Goal: Information Seeking & Learning: Learn about a topic

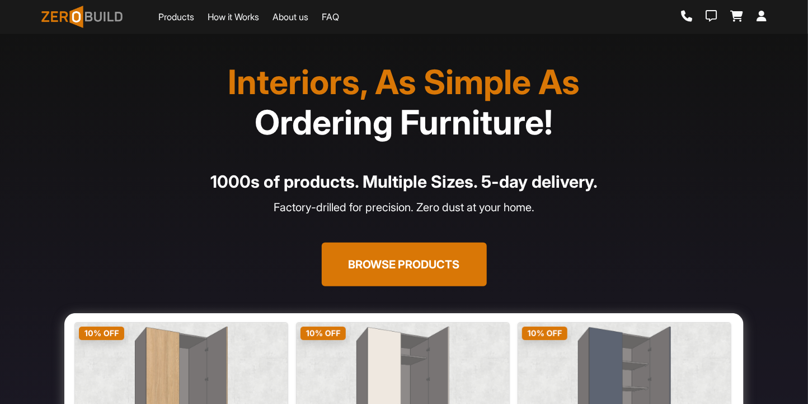
click at [180, 16] on link "Products" at bounding box center [176, 16] width 36 height 13
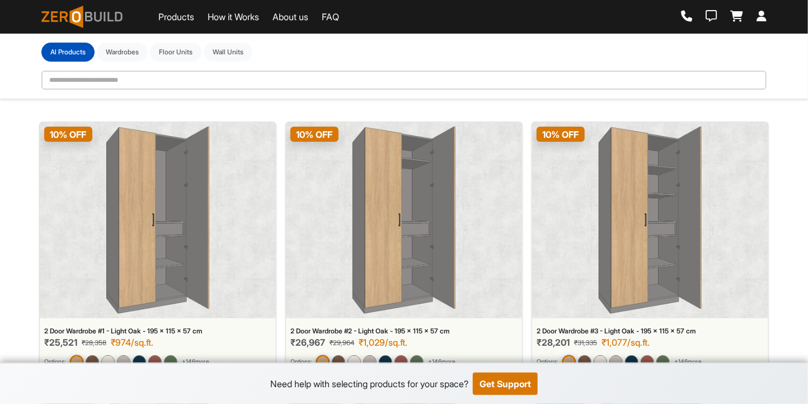
click at [230, 17] on link "How it Works" at bounding box center [233, 16] width 51 height 13
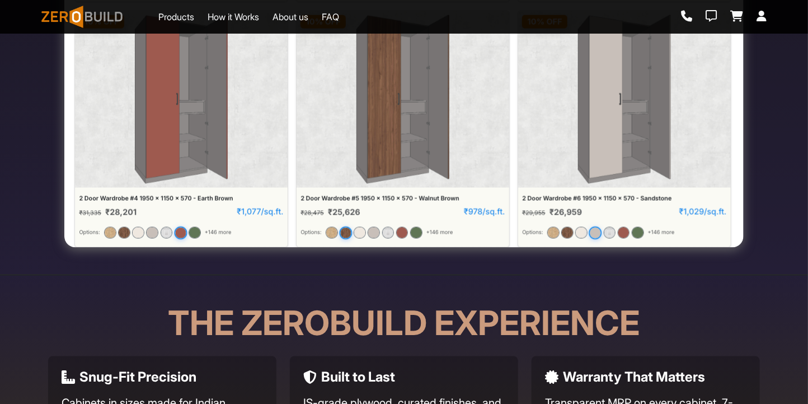
scroll to position [562, 0]
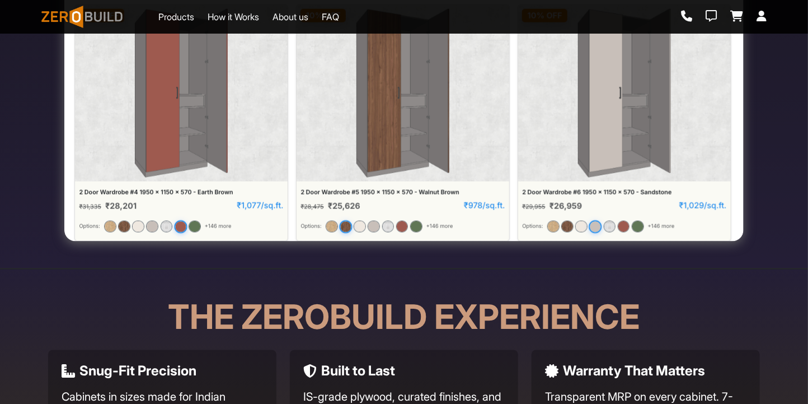
click at [292, 16] on link "About us" at bounding box center [291, 16] width 36 height 13
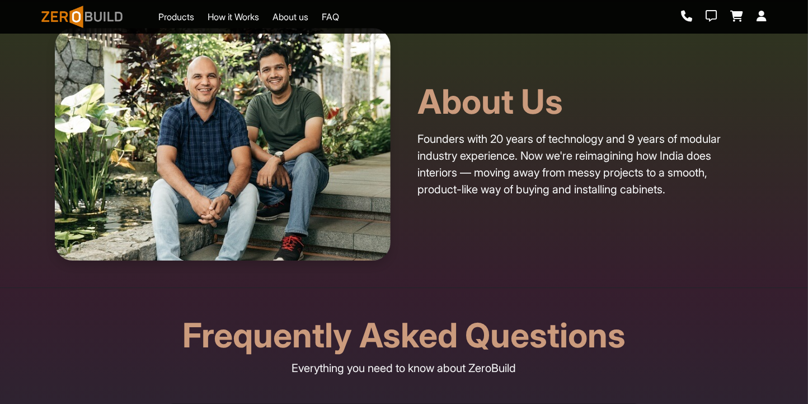
click at [338, 15] on link "FAQ" at bounding box center [330, 16] width 17 height 13
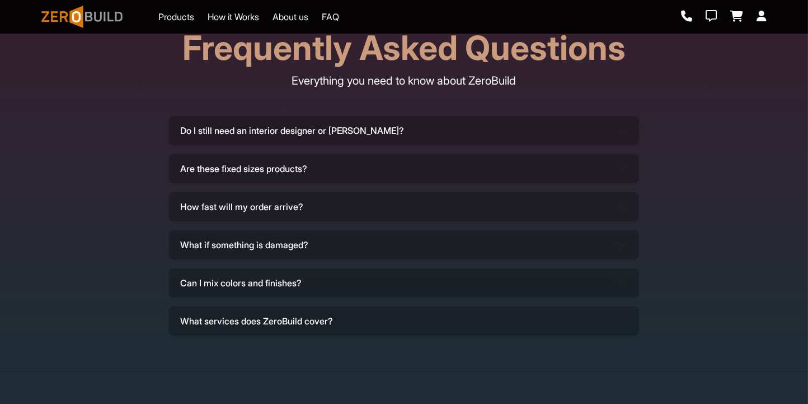
click at [191, 20] on link "Products" at bounding box center [176, 16] width 36 height 13
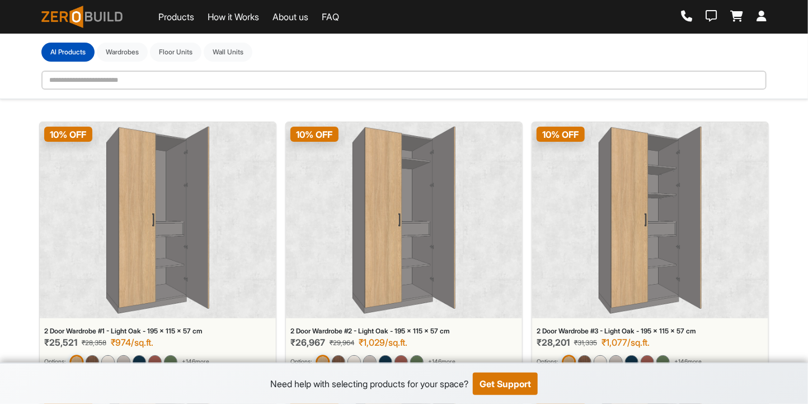
click at [83, 27] on img at bounding box center [81, 17] width 81 height 22
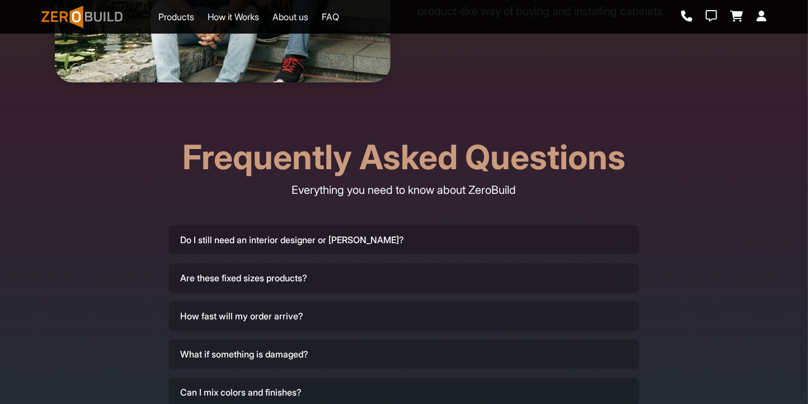
scroll to position [3490, 0]
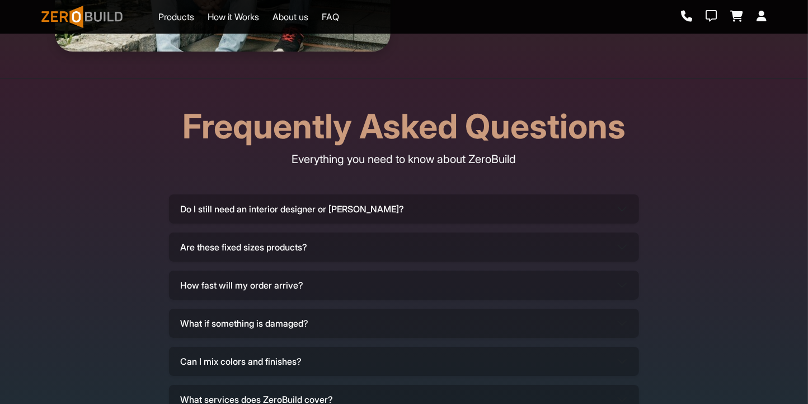
scroll to position [3466, 0]
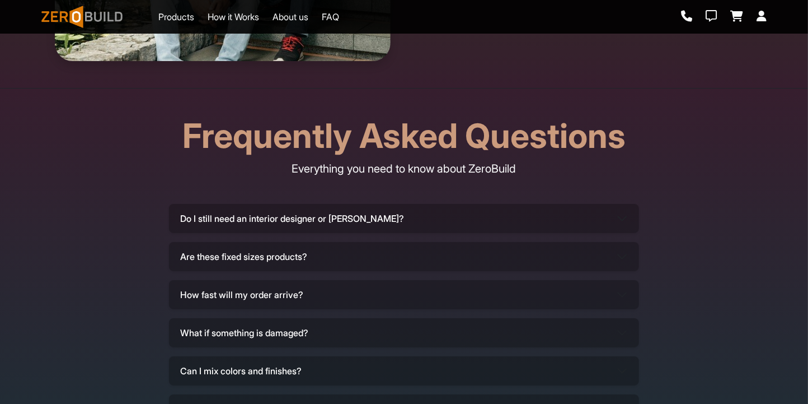
click at [411, 215] on button "Do I still need an interior designer or [PERSON_NAME]?" at bounding box center [404, 218] width 470 height 29
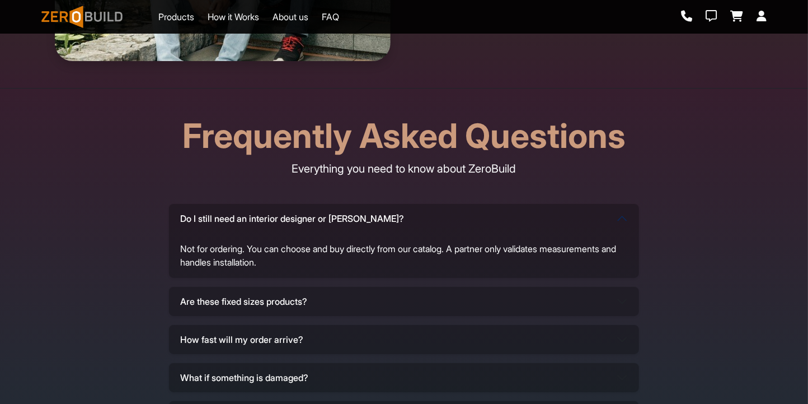
click at [411, 215] on button "Do I still need an interior designer or [PERSON_NAME]?" at bounding box center [404, 218] width 470 height 29
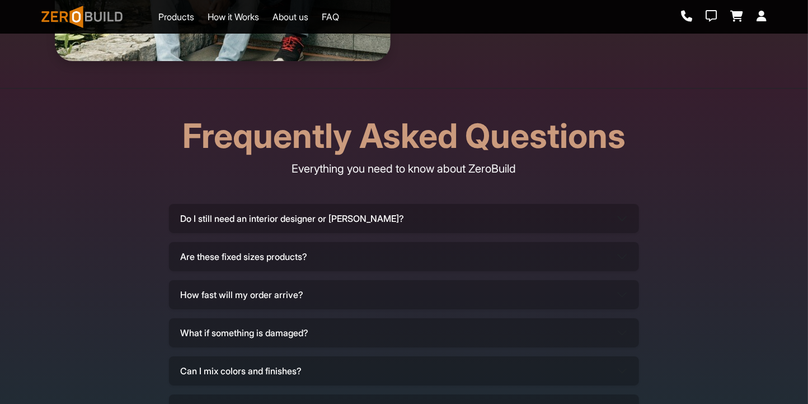
click at [411, 215] on button "Do I still need an interior designer or [PERSON_NAME]?" at bounding box center [404, 218] width 470 height 29
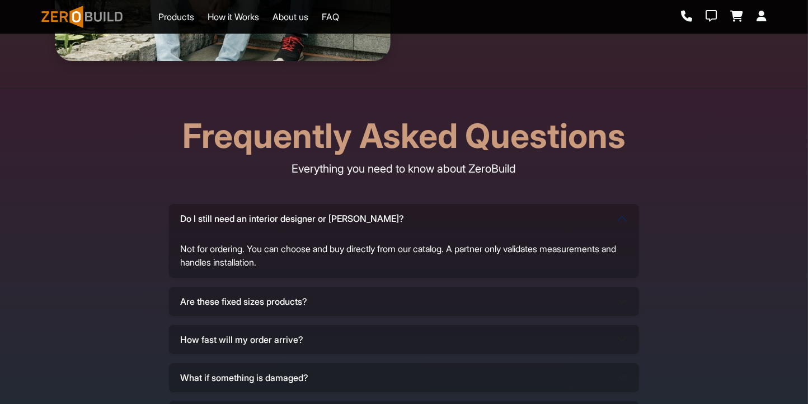
click at [411, 215] on button "Do I still need an interior designer or [PERSON_NAME]?" at bounding box center [404, 218] width 470 height 29
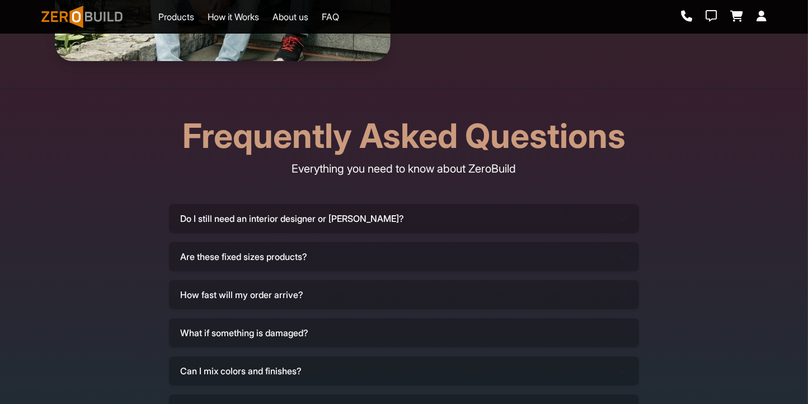
click at [402, 254] on button "Are these fixed sizes products?" at bounding box center [404, 256] width 470 height 29
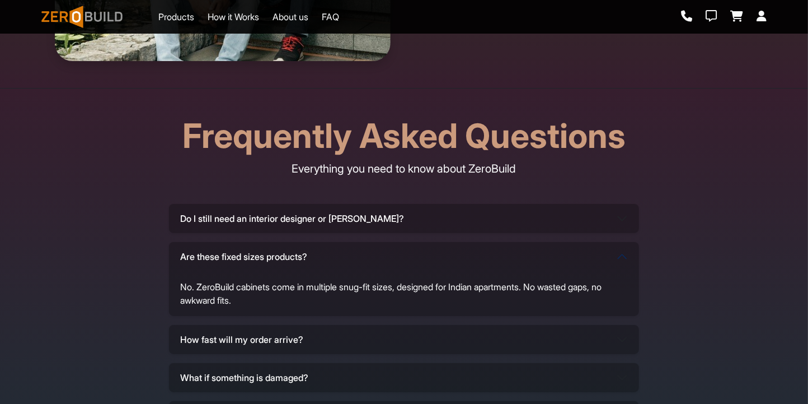
click at [402, 254] on button "Are these fixed sizes products?" at bounding box center [404, 256] width 470 height 29
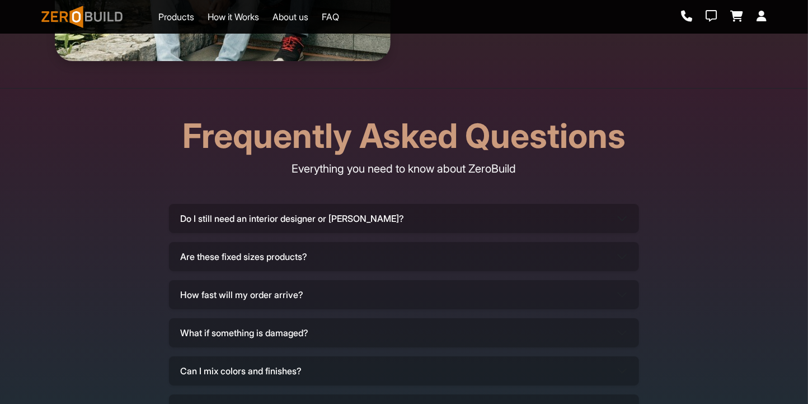
click at [368, 285] on button "How fast will my order arrive?" at bounding box center [404, 294] width 470 height 29
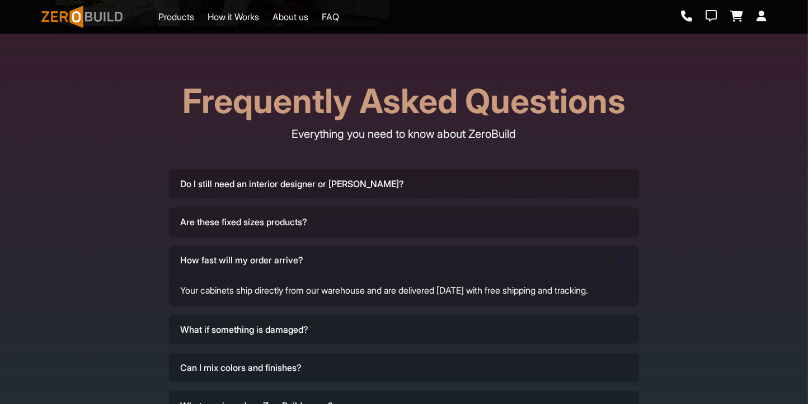
scroll to position [3504, 0]
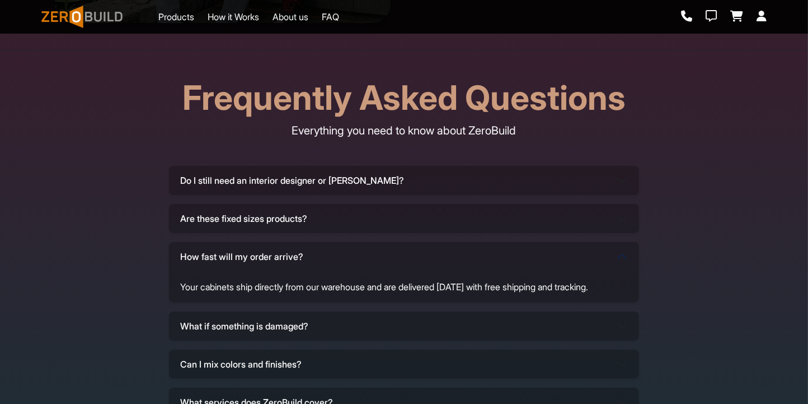
click at [358, 257] on button "How fast will my order arrive?" at bounding box center [404, 256] width 470 height 29
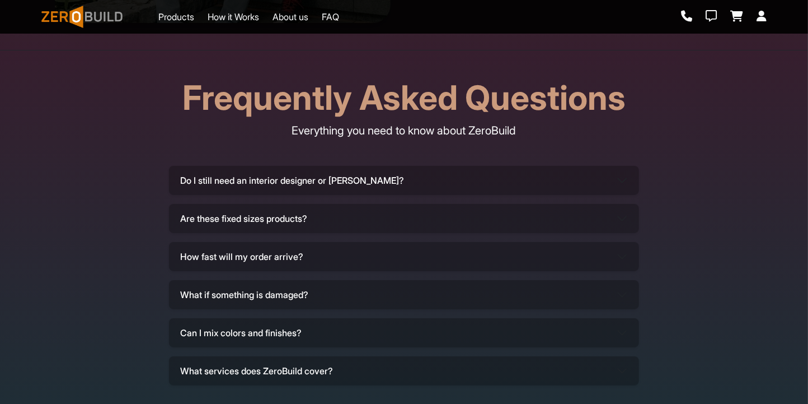
click at [333, 298] on button "What if something is damaged?" at bounding box center [404, 294] width 470 height 29
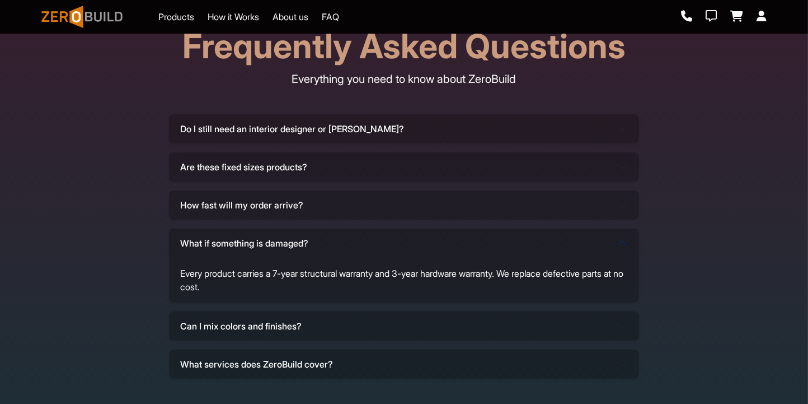
scroll to position [3559, 0]
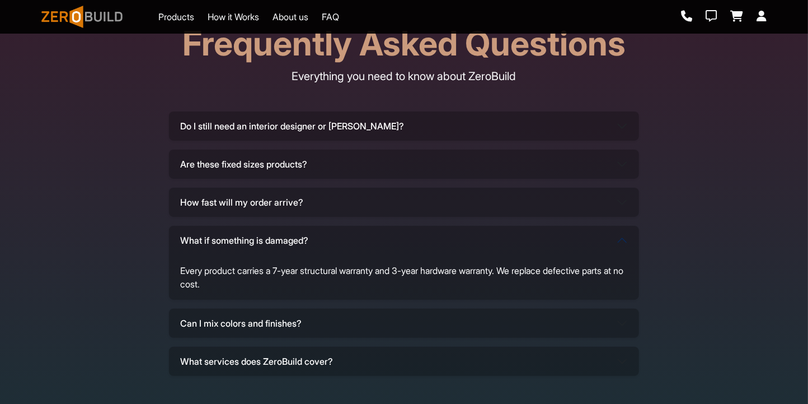
click at [353, 249] on button "What if something is damaged?" at bounding box center [404, 240] width 470 height 29
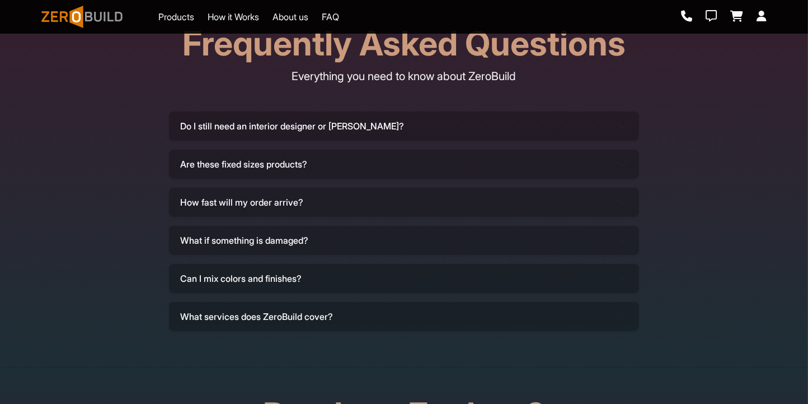
click at [347, 279] on button "Can I mix colors and finishes?" at bounding box center [404, 278] width 470 height 29
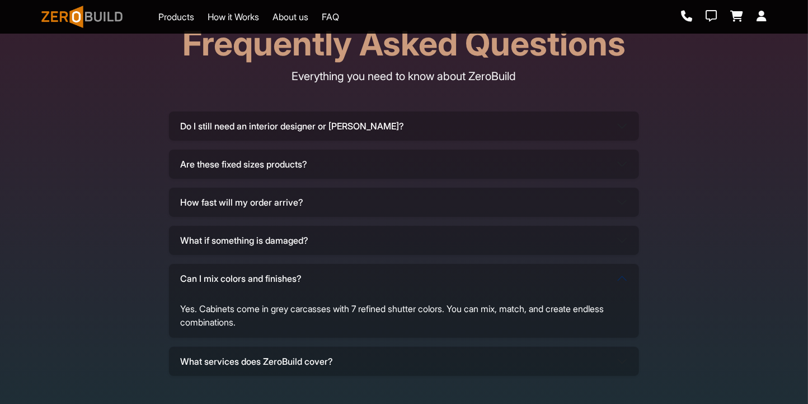
click at [347, 279] on button "Can I mix colors and finishes?" at bounding box center [404, 278] width 470 height 29
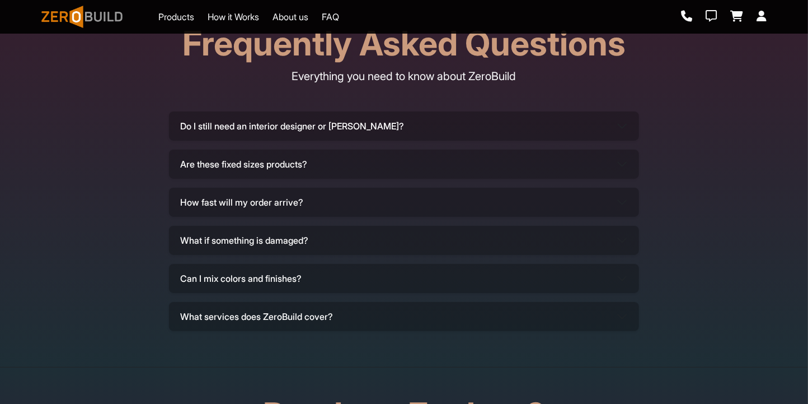
click at [333, 309] on button "What services does ZeroBuild cover?" at bounding box center [404, 316] width 470 height 29
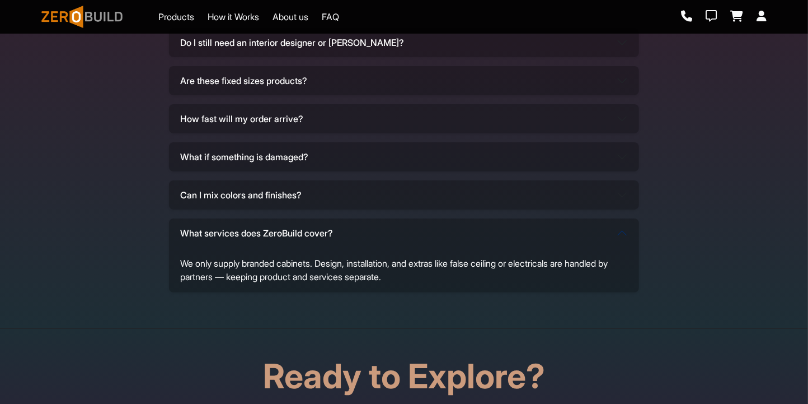
scroll to position [3645, 0]
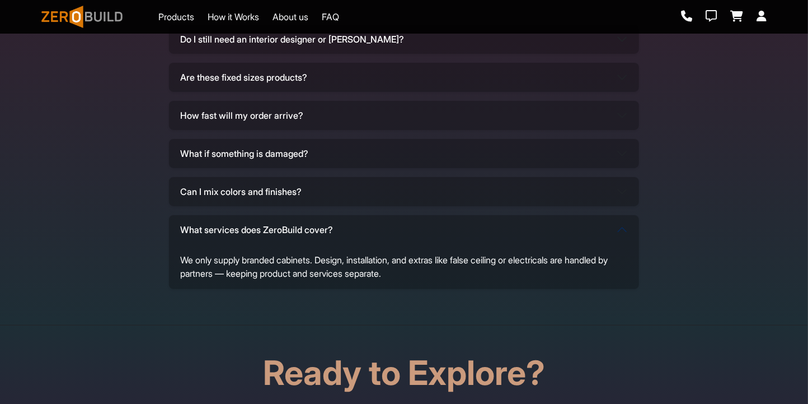
click at [404, 249] on div "We only supply branded cabinets. Design, installation, and extras like false ce…" at bounding box center [404, 266] width 470 height 45
click at [405, 241] on button "What services does ZeroBuild cover?" at bounding box center [404, 229] width 470 height 29
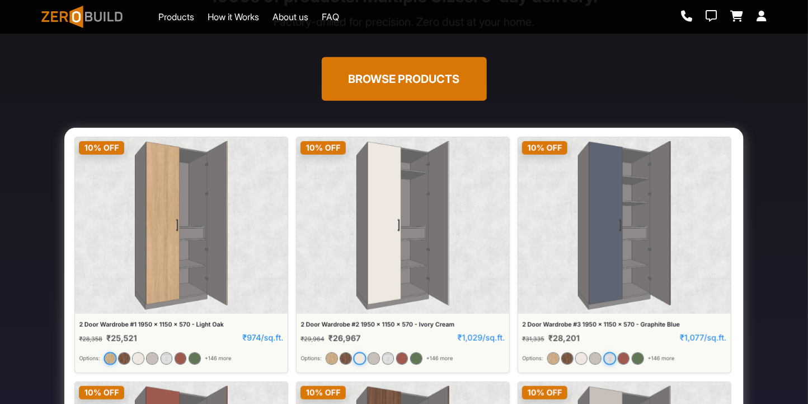
scroll to position [0, 0]
